Goal: Transaction & Acquisition: Purchase product/service

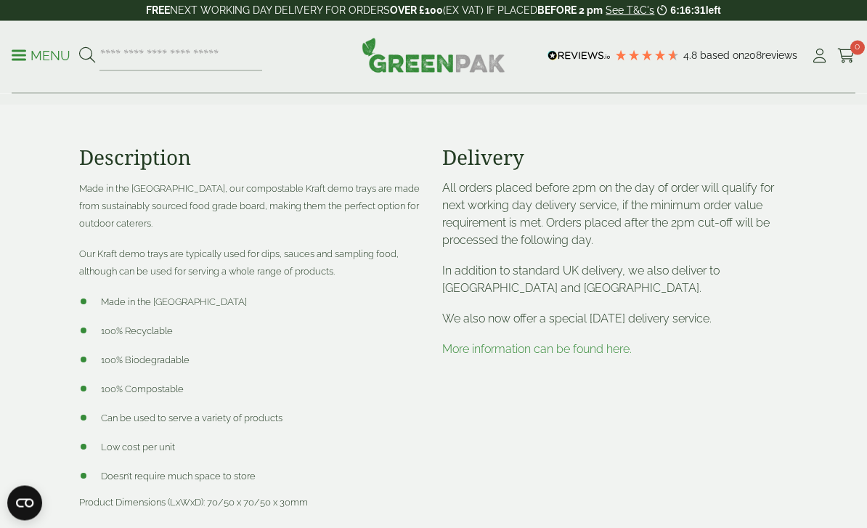
scroll to position [607, 0]
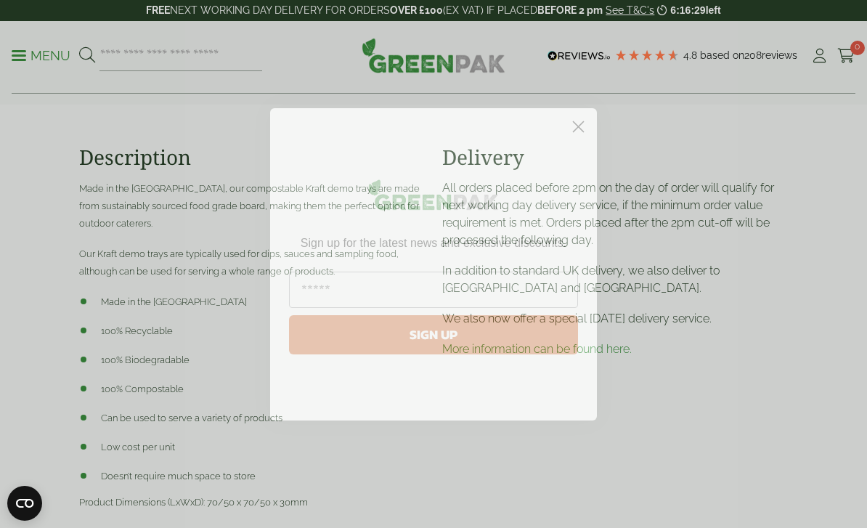
click at [580, 138] on circle "Close dialog" at bounding box center [579, 126] width 24 height 24
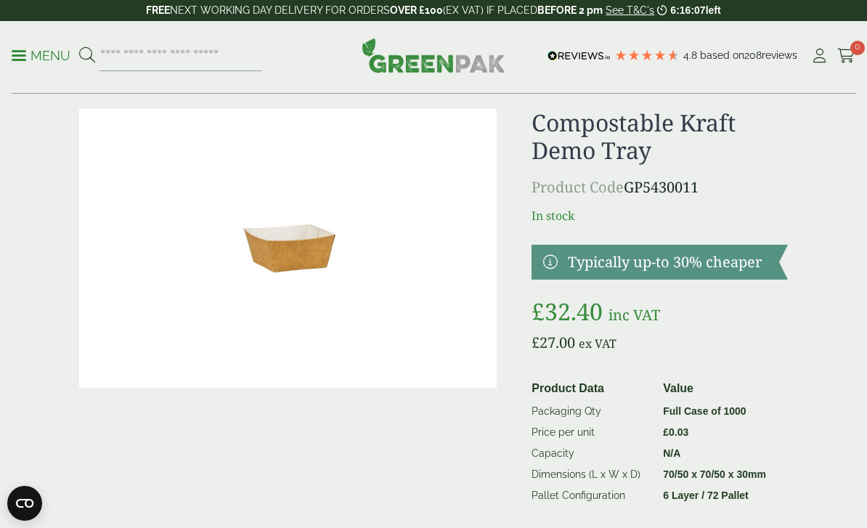
scroll to position [0, 0]
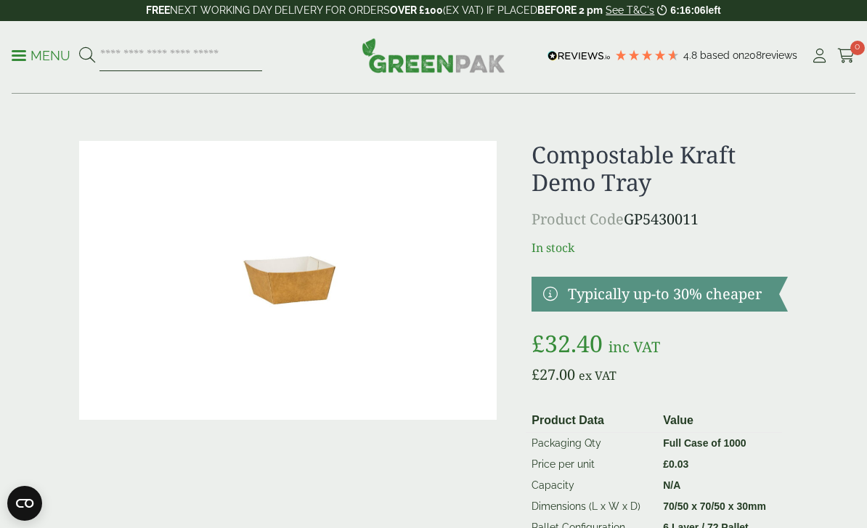
click at [213, 54] on input "search" at bounding box center [181, 56] width 163 height 31
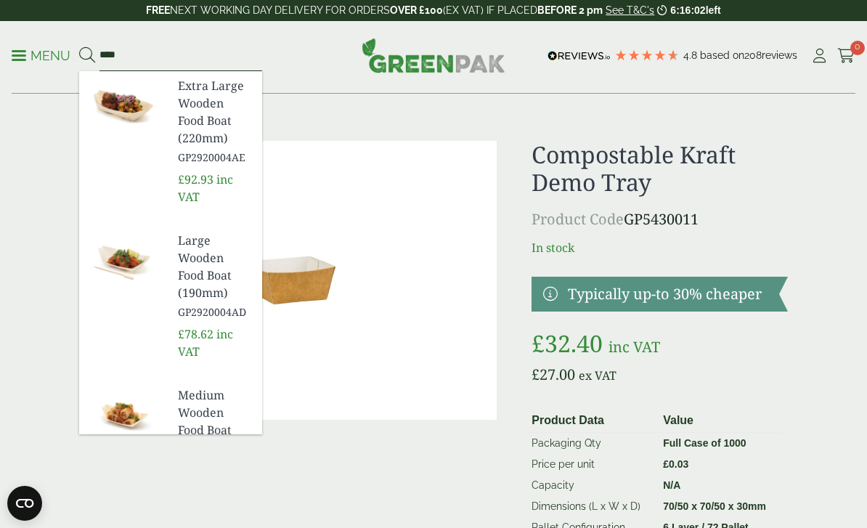
type input "****"
click at [86, 55] on button at bounding box center [87, 55] width 16 height 19
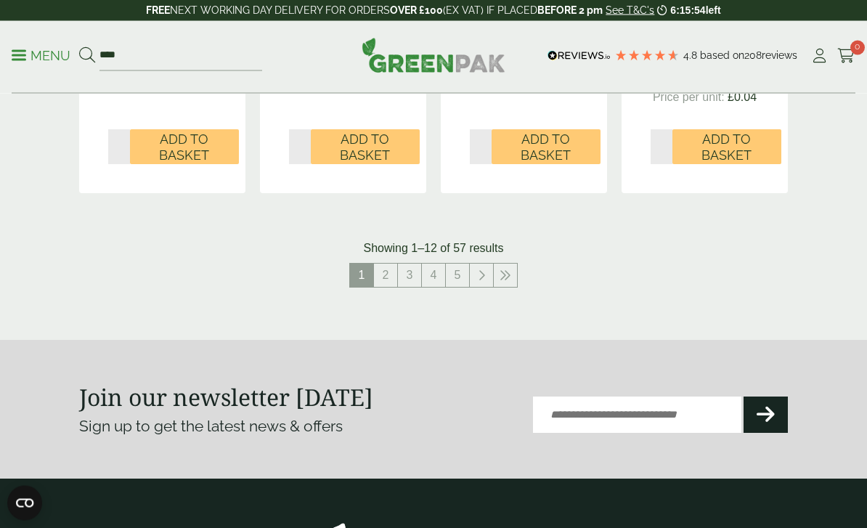
scroll to position [1725, 0]
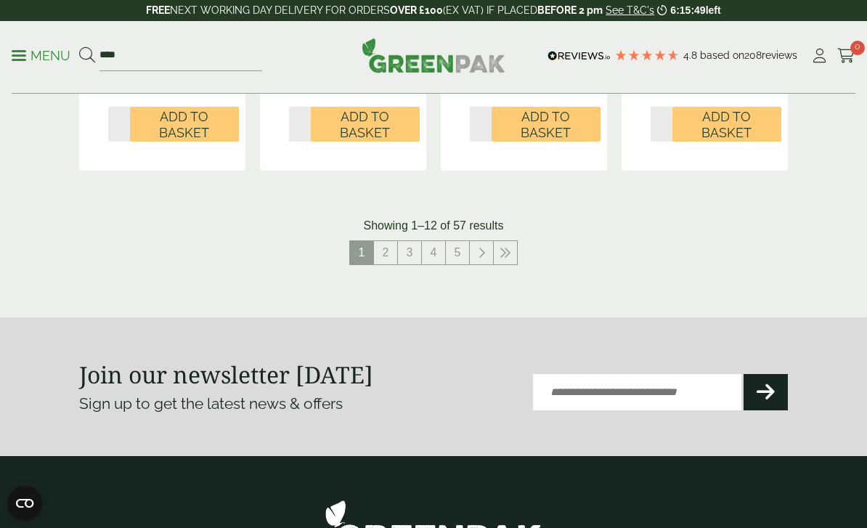
click at [391, 248] on link "2" at bounding box center [385, 252] width 23 height 23
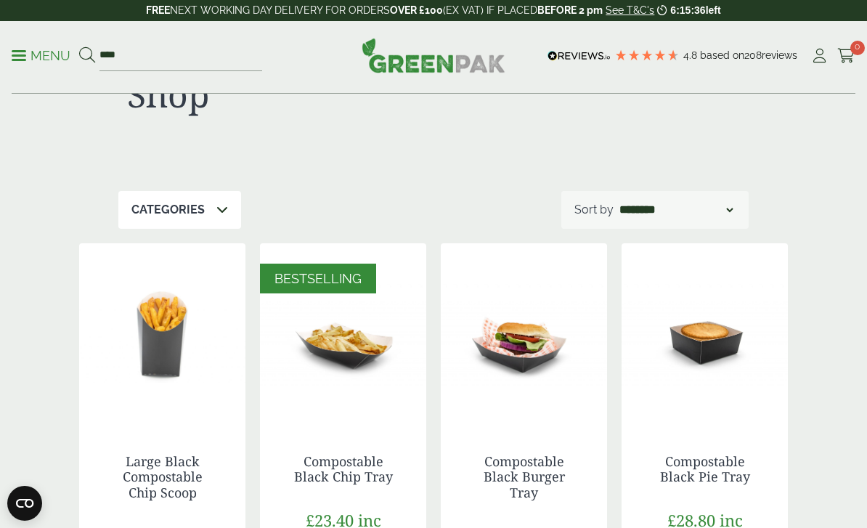
scroll to position [56, 0]
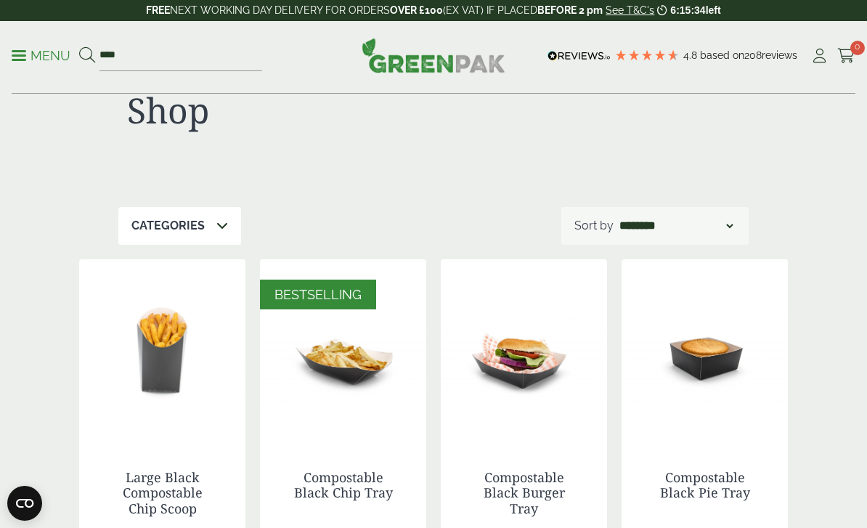
click at [226, 232] on span at bounding box center [222, 225] width 12 height 17
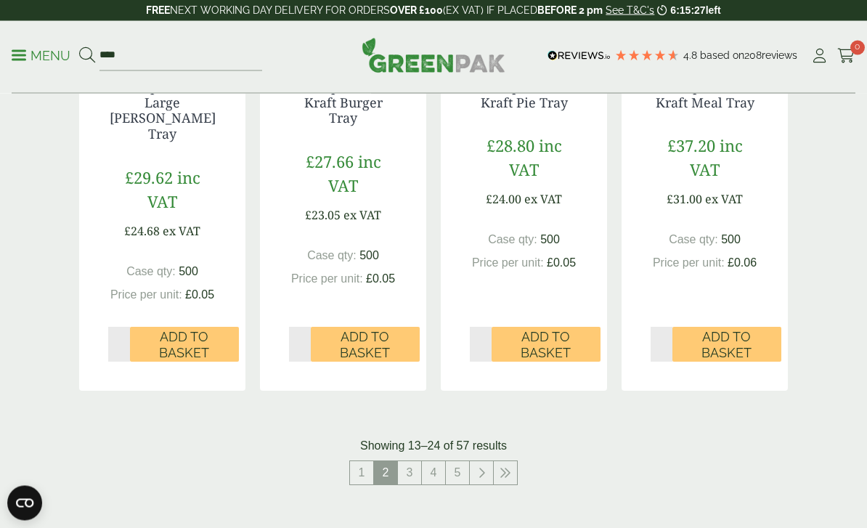
scroll to position [1487, 0]
click at [410, 462] on link "3" at bounding box center [409, 473] width 23 height 23
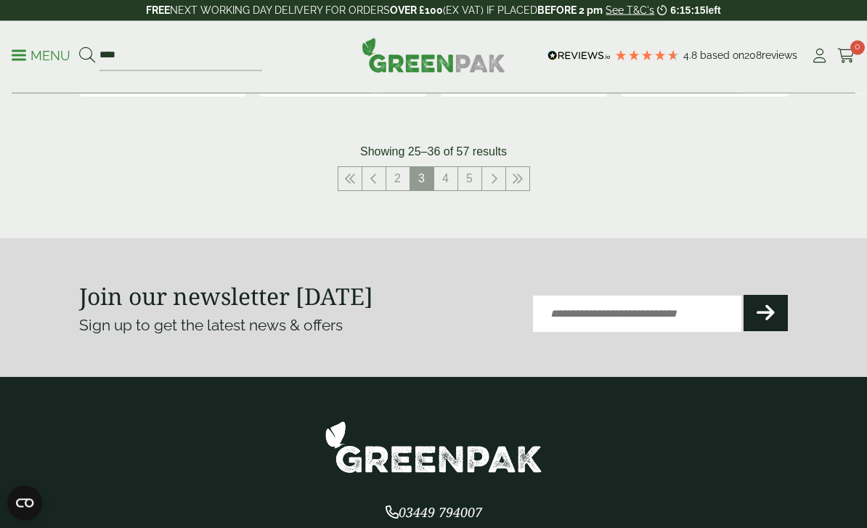
scroll to position [1797, 0]
click at [442, 174] on link "4" at bounding box center [445, 178] width 23 height 23
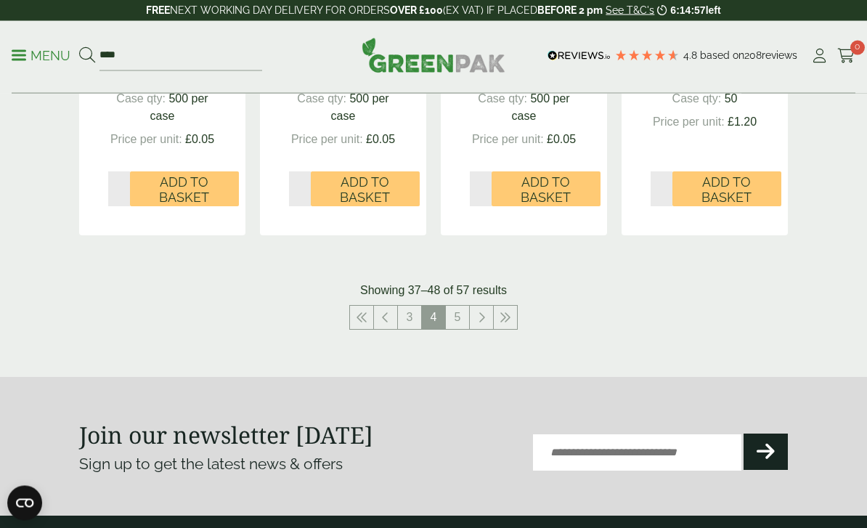
scroll to position [1646, 0]
click at [460, 317] on link "5" at bounding box center [457, 317] width 23 height 23
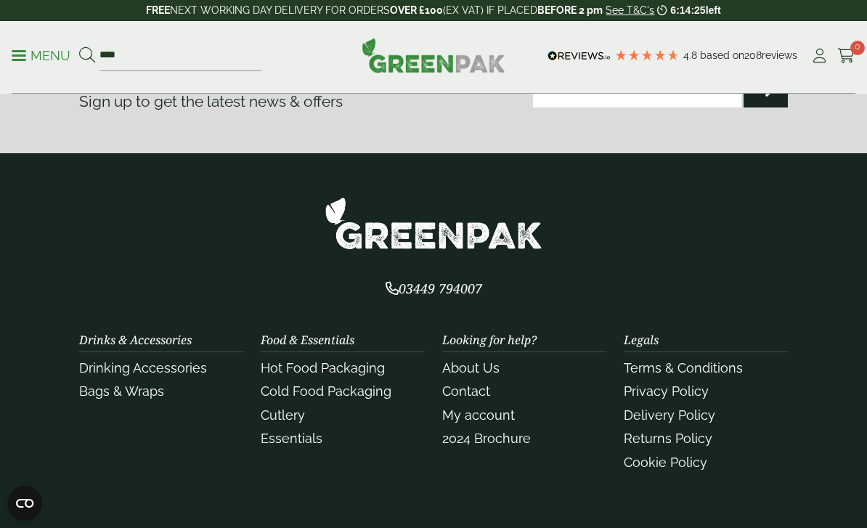
scroll to position [2084, 0]
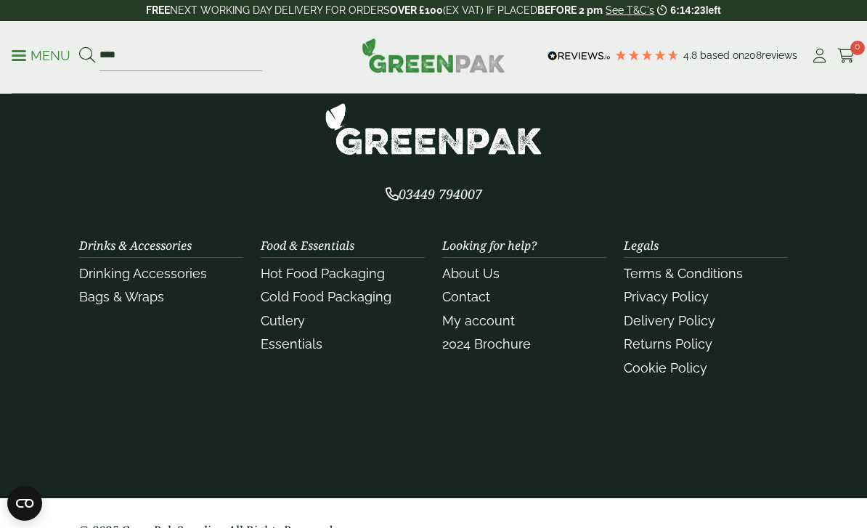
click at [24, 59] on link "Menu" at bounding box center [41, 54] width 59 height 15
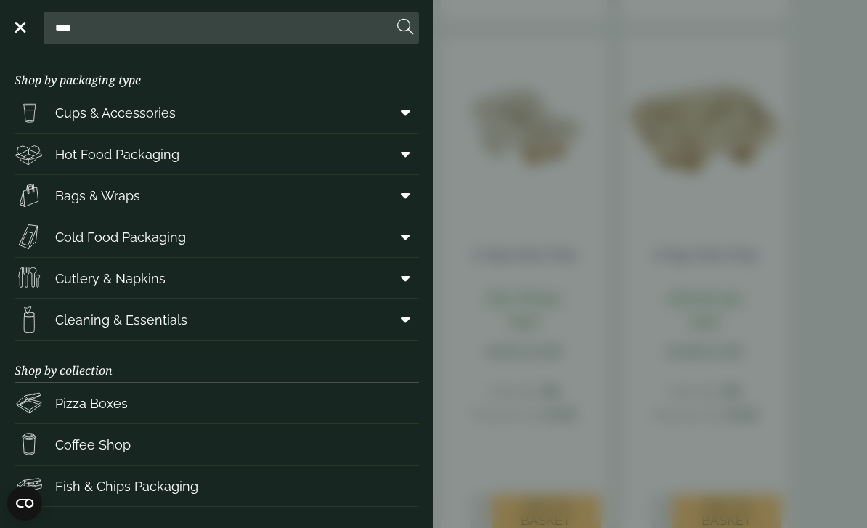
click at [22, 23] on link "Menu" at bounding box center [19, 26] width 15 height 15
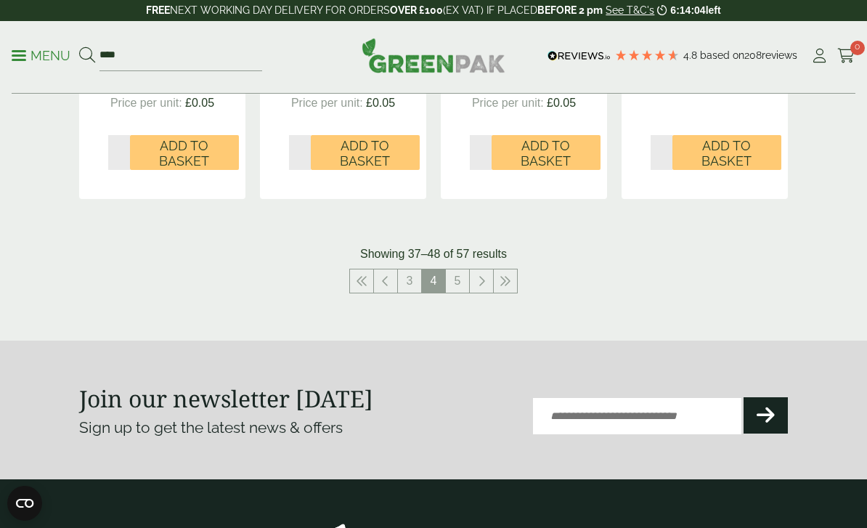
scroll to position [1681, 0]
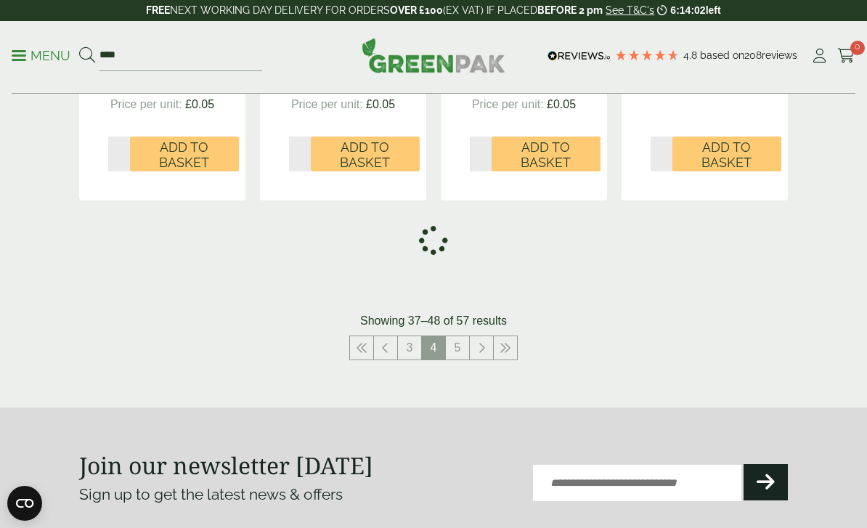
scroll to position [1843, 0]
